Goal: Transaction & Acquisition: Purchase product/service

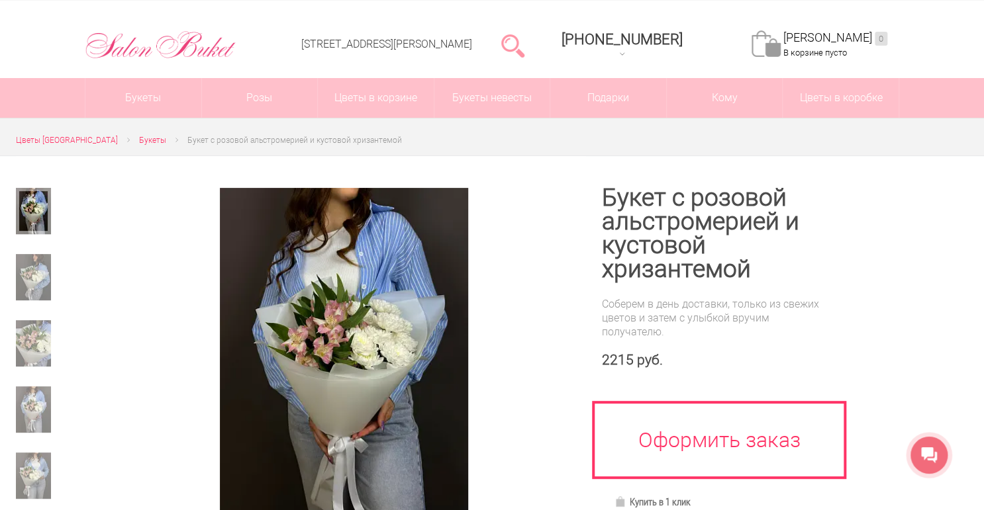
scroll to position [106, 0]
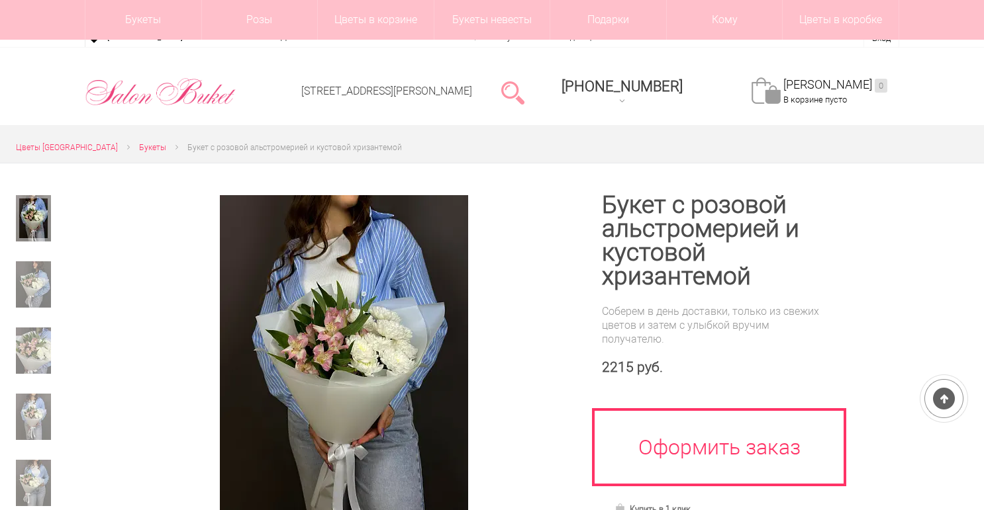
scroll to position [159, 0]
